Goal: Task Accomplishment & Management: Manage account settings

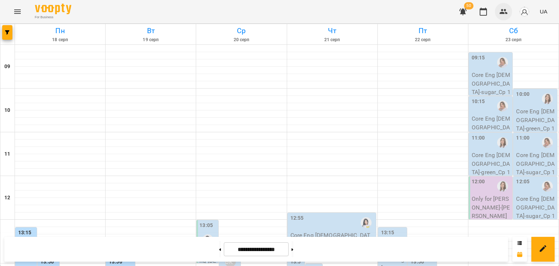
scroll to position [221, 0]
click at [502, 11] on icon "button" at bounding box center [503, 11] width 9 height 9
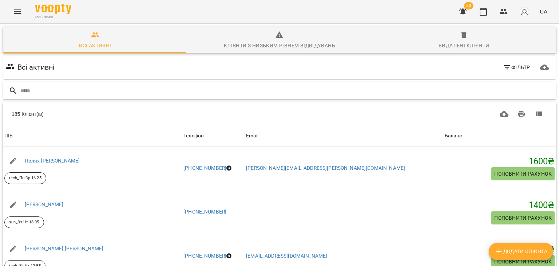
click at [432, 88] on input "text" at bounding box center [286, 91] width 533 height 12
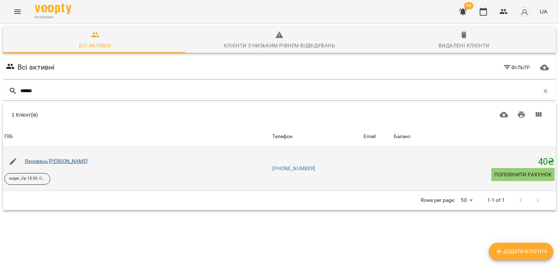
type input "******"
click at [88, 158] on link "Яхновець [PERSON_NAME]" at bounding box center [56, 161] width 63 height 6
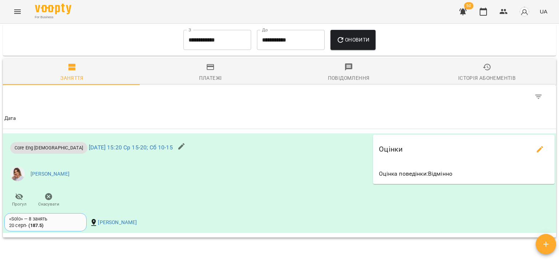
scroll to position [469, 0]
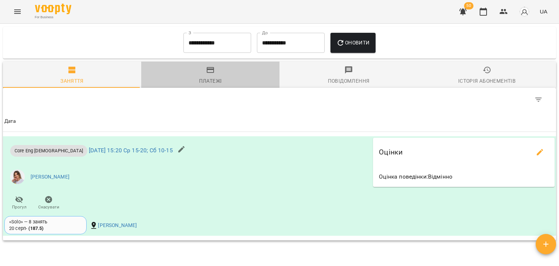
click at [217, 70] on span "Платежі" at bounding box center [211, 76] width 130 height 20
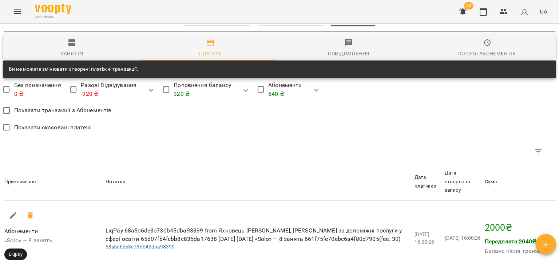
scroll to position [478, 0]
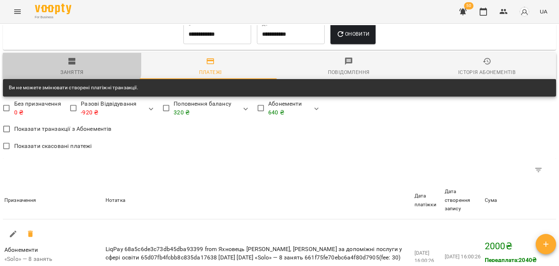
click at [68, 60] on icon "button" at bounding box center [72, 61] width 9 height 9
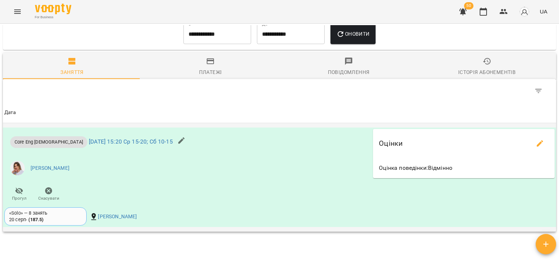
scroll to position [539, 0]
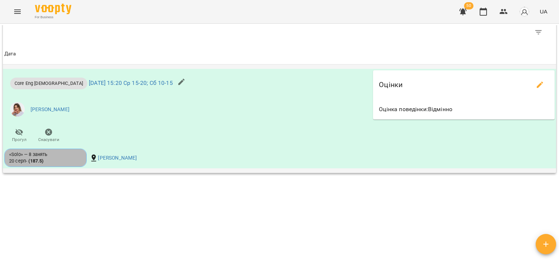
click at [55, 163] on div "«Solo» — 8 занять [DATE] - ( 187.5 )" at bounding box center [45, 157] width 73 height 13
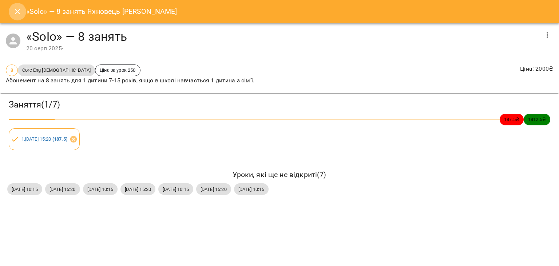
click at [23, 13] on button "Close" at bounding box center [17, 11] width 17 height 17
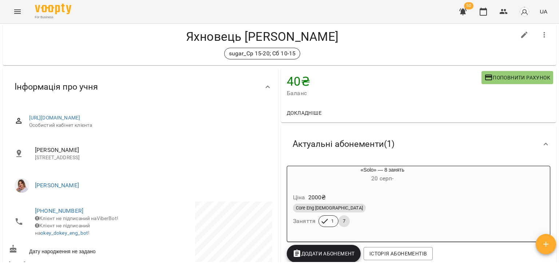
scroll to position [0, 0]
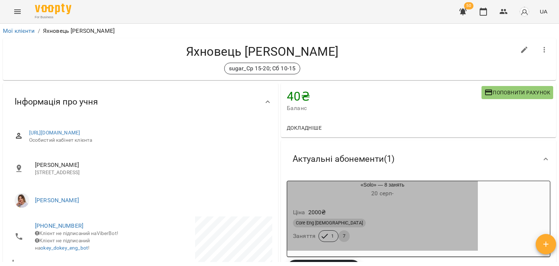
click at [404, 217] on div "Core Eng [DEMOGRAPHIC_DATA]" at bounding box center [383, 223] width 182 height 12
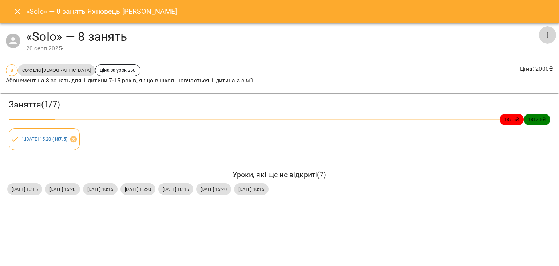
click at [544, 32] on icon "button" at bounding box center [547, 35] width 9 height 9
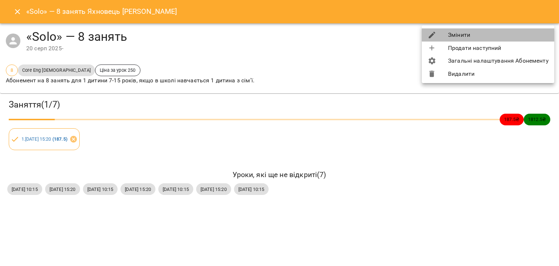
click at [499, 32] on li "Змінити" at bounding box center [488, 34] width 132 height 13
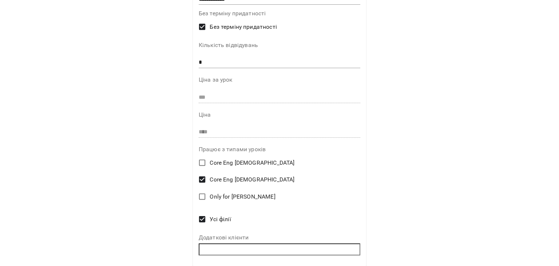
scroll to position [146, 0]
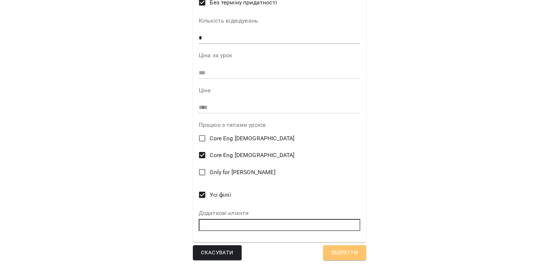
click at [332, 254] on span "Зберегти" at bounding box center [344, 252] width 27 height 9
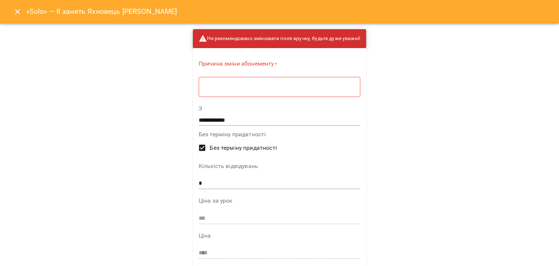
click at [17, 12] on icon "Close" at bounding box center [17, 11] width 9 height 9
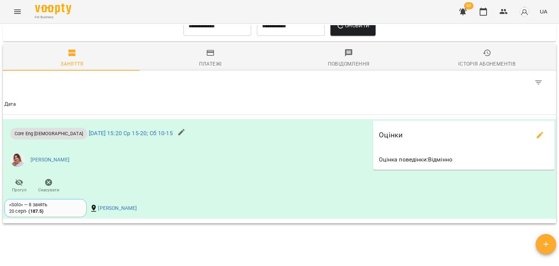
scroll to position [539, 0]
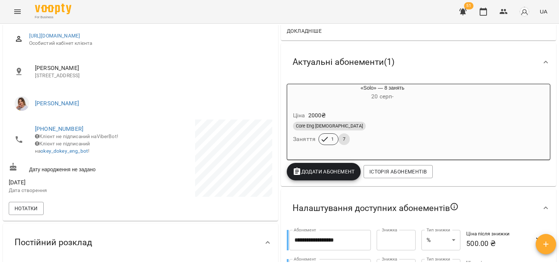
scroll to position [143, 0]
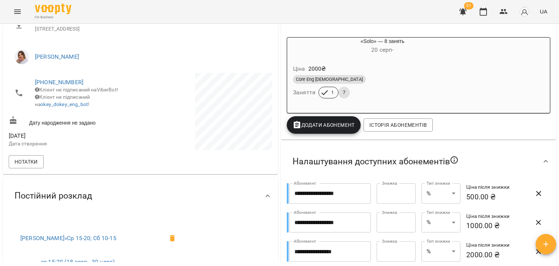
click at [352, 75] on div "Core Eng [DEMOGRAPHIC_DATA]" at bounding box center [383, 80] width 182 height 12
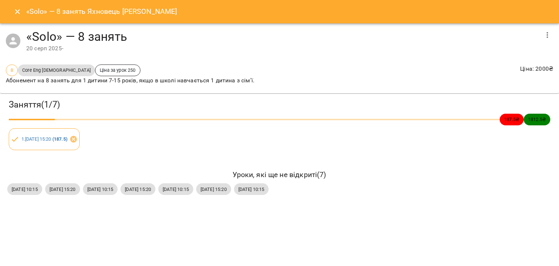
click at [547, 36] on icon "button" at bounding box center [547, 35] width 9 height 9
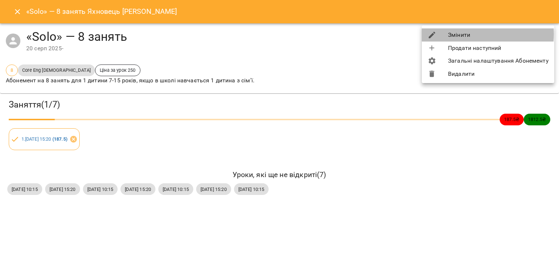
click at [471, 34] on li "Змінити" at bounding box center [488, 34] width 132 height 13
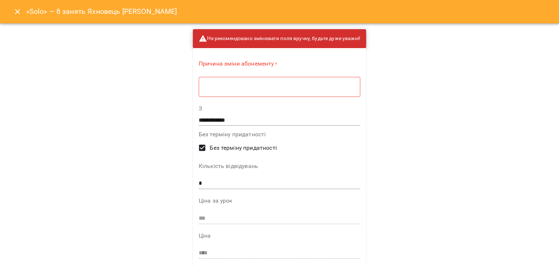
scroll to position [36, 0]
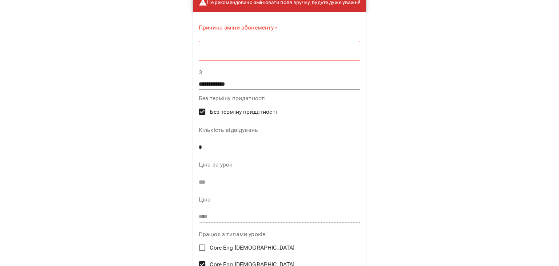
click at [187, 181] on p "**********" at bounding box center [279, 181] width 185 height 388
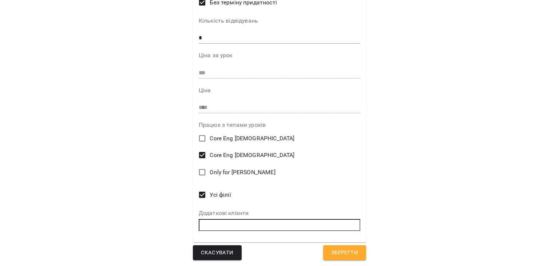
scroll to position [0, 0]
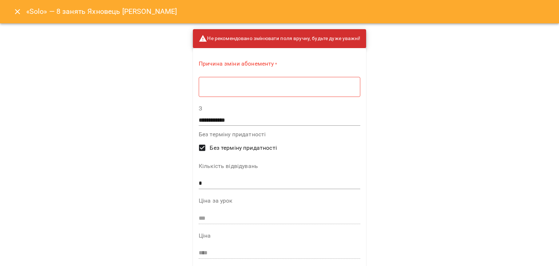
click at [11, 10] on button "Close" at bounding box center [17, 11] width 17 height 17
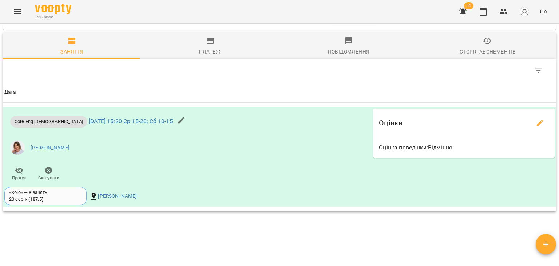
scroll to position [537, 0]
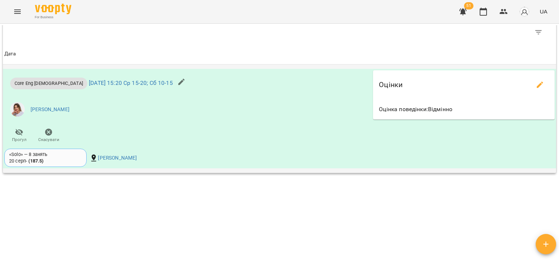
drag, startPoint x: 55, startPoint y: 162, endPoint x: 78, endPoint y: 172, distance: 25.2
click at [78, 172] on td "Core Eng 7-15 y.o ср 20 серп 2025 15:20 Ср 15-20; Сб 10-15 Мартинець Оксана Ген…" at bounding box center [279, 118] width 553 height 108
